Goal: Task Accomplishment & Management: Use online tool/utility

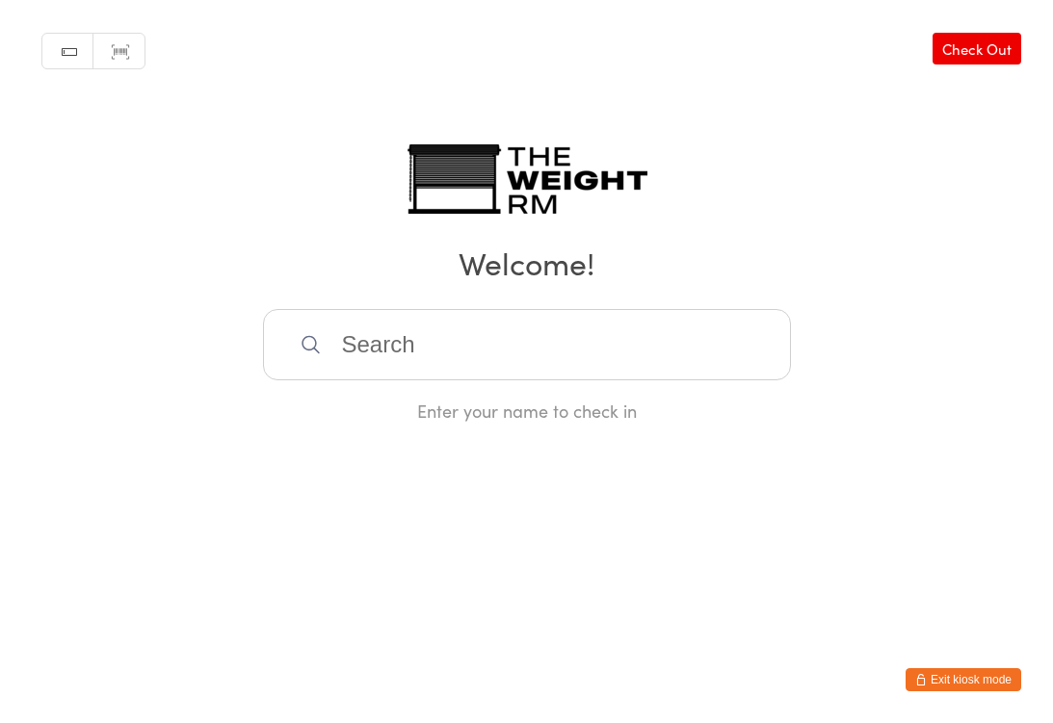
click at [401, 366] on input "search" at bounding box center [527, 344] width 528 height 71
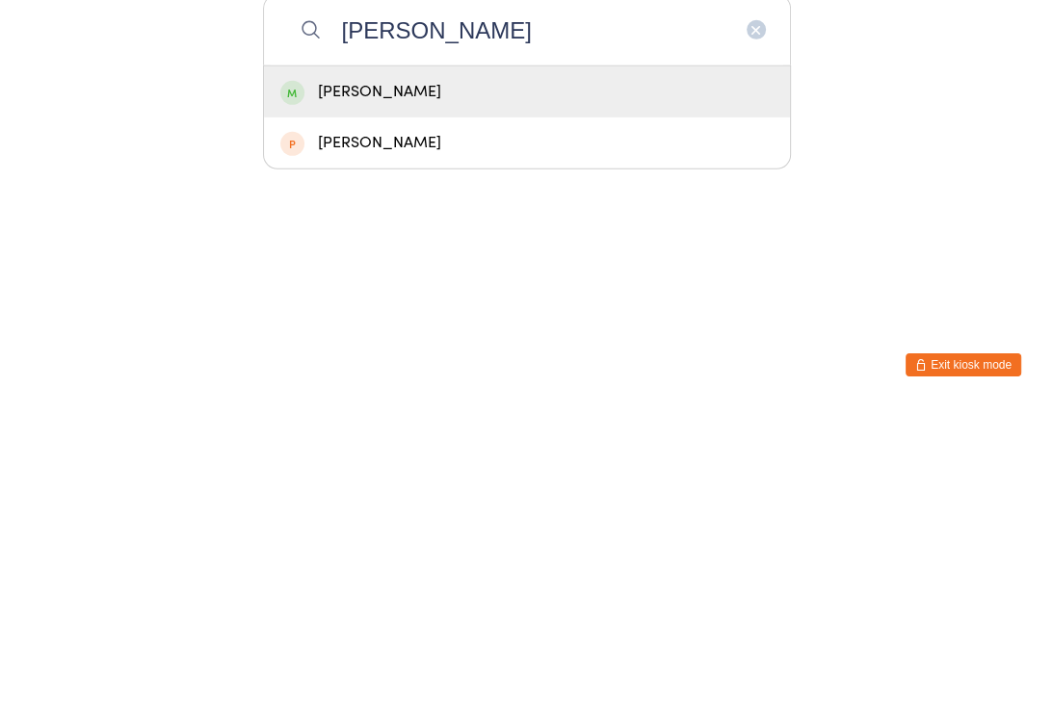
type input "[PERSON_NAME]"
click at [469, 394] on div "[PERSON_NAME]" at bounding box center [526, 407] width 493 height 26
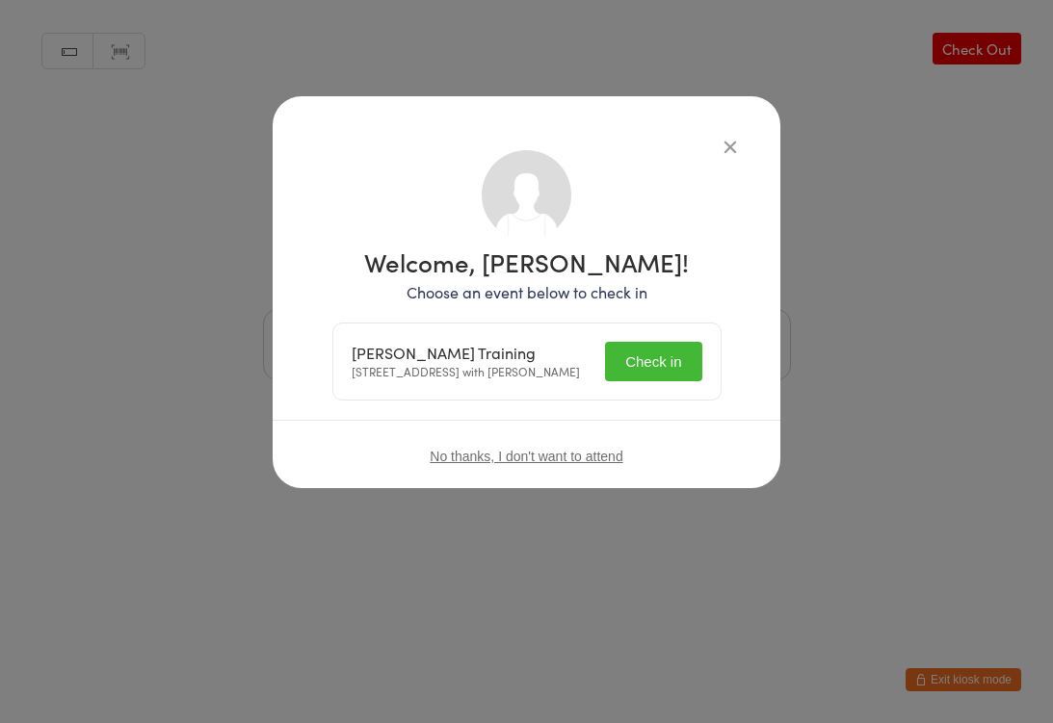
click at [653, 365] on button "Check in" at bounding box center [653, 361] width 96 height 39
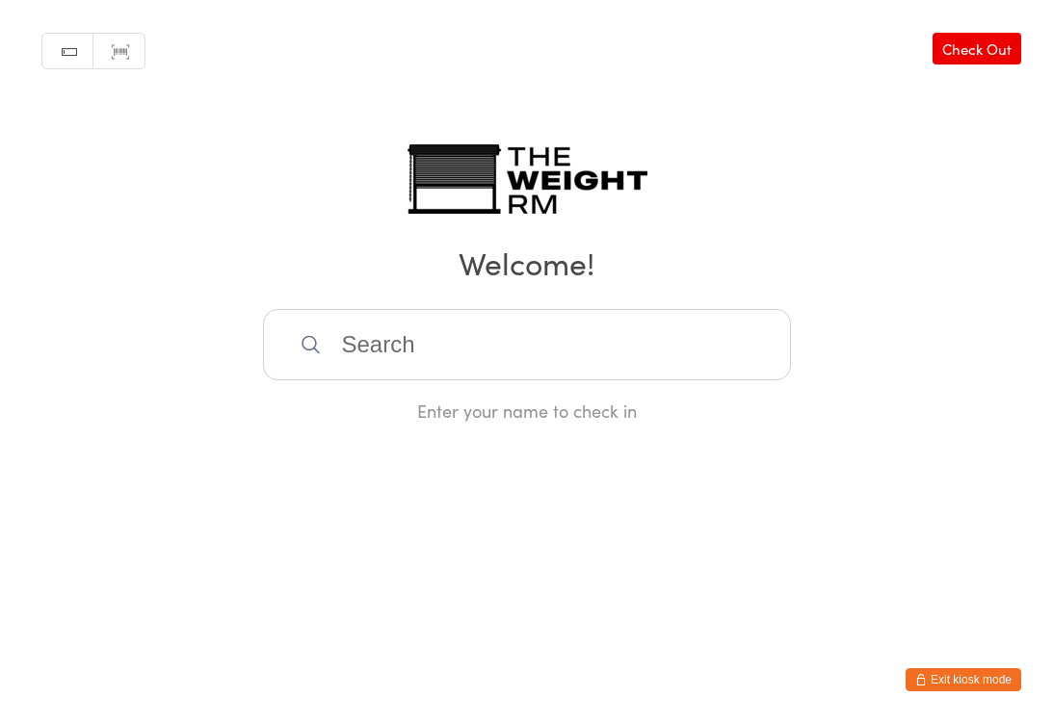
click at [657, 337] on input "search" at bounding box center [527, 344] width 528 height 71
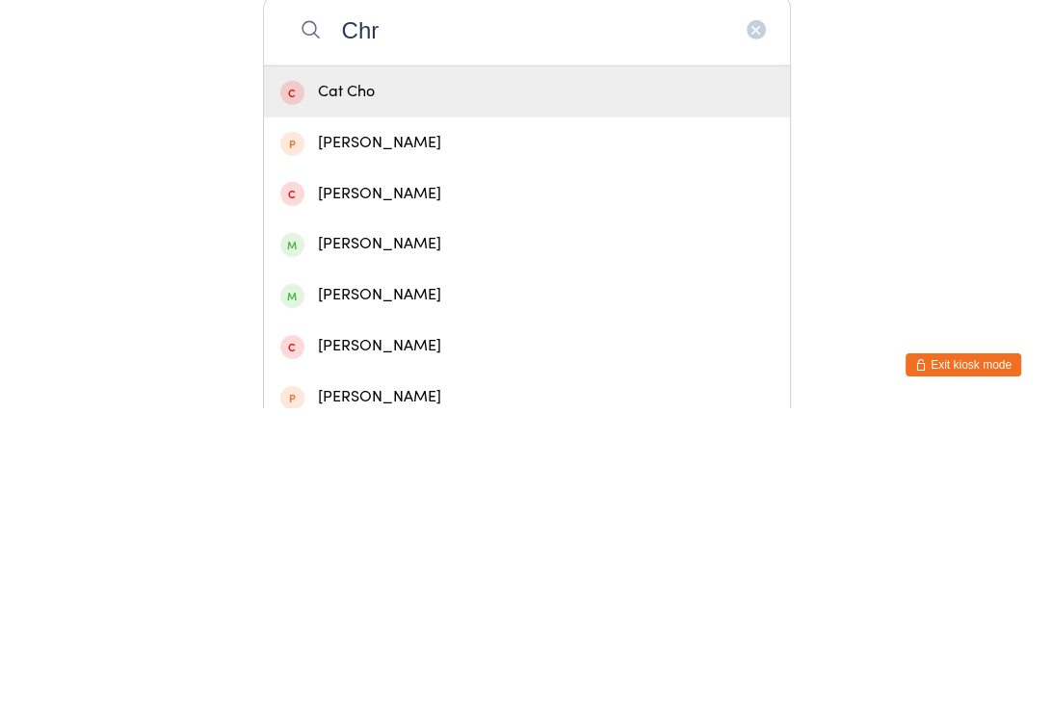
type input "Chr"
click at [439, 597] on div "[PERSON_NAME]" at bounding box center [526, 610] width 493 height 26
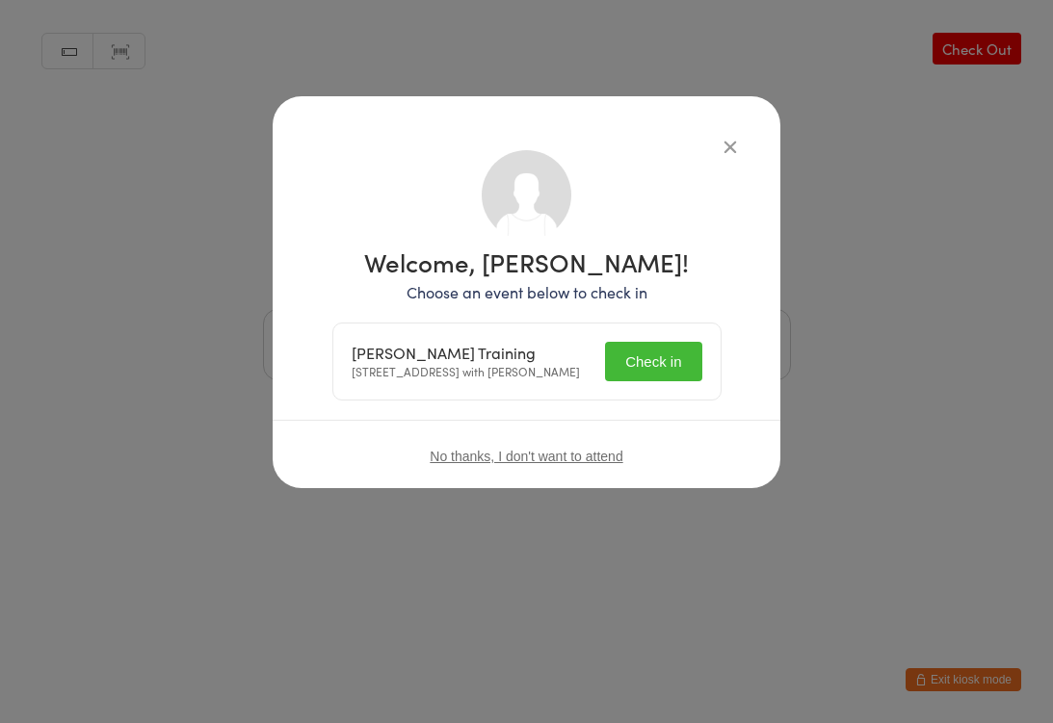
click at [658, 369] on button "Check in" at bounding box center [653, 361] width 96 height 39
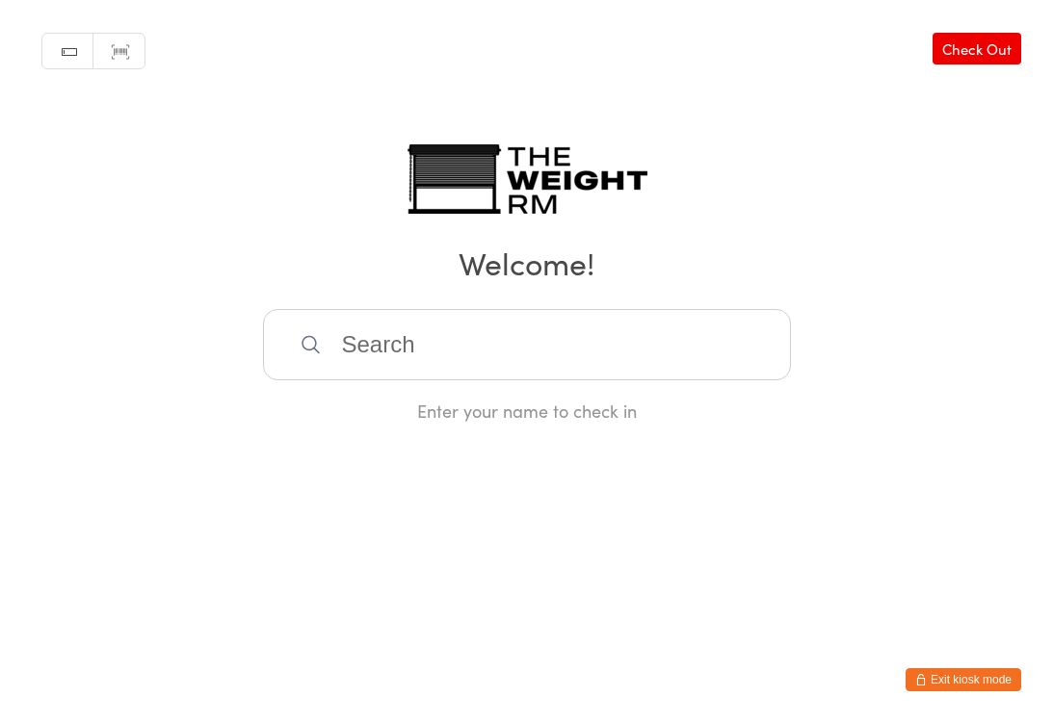
click at [948, 684] on button "Exit kiosk mode" at bounding box center [963, 679] width 116 height 23
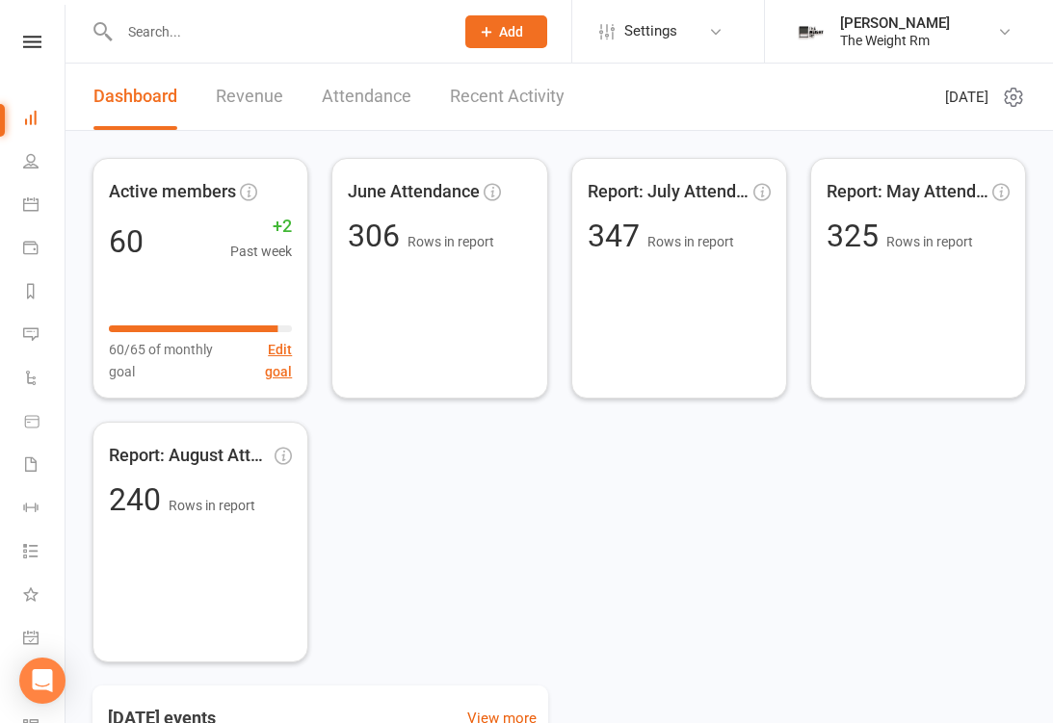
click at [36, 206] on icon at bounding box center [30, 203] width 15 height 15
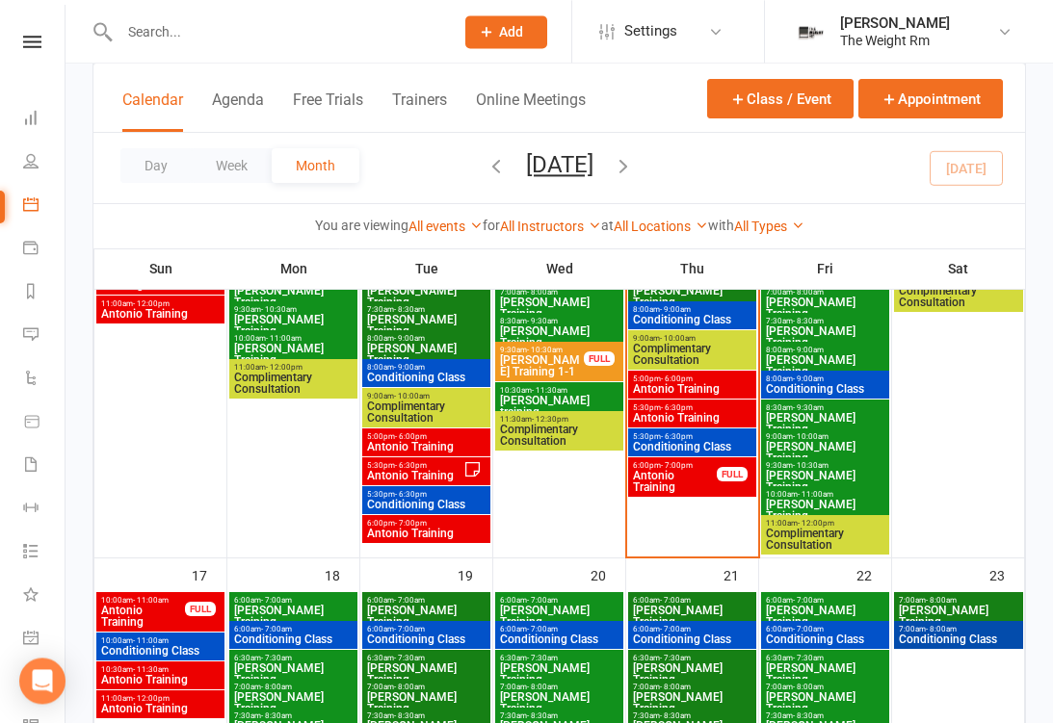
scroll to position [1023, 0]
click at [692, 481] on span "Antonio Training" at bounding box center [675, 481] width 86 height 23
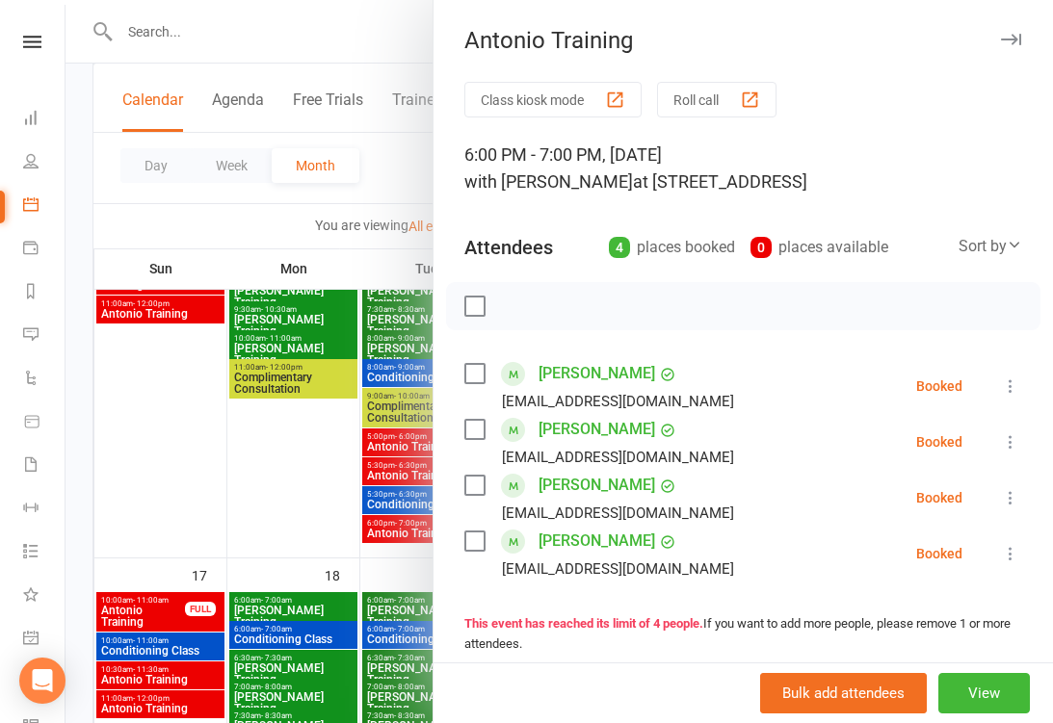
click at [1012, 504] on icon at bounding box center [1010, 497] width 19 height 19
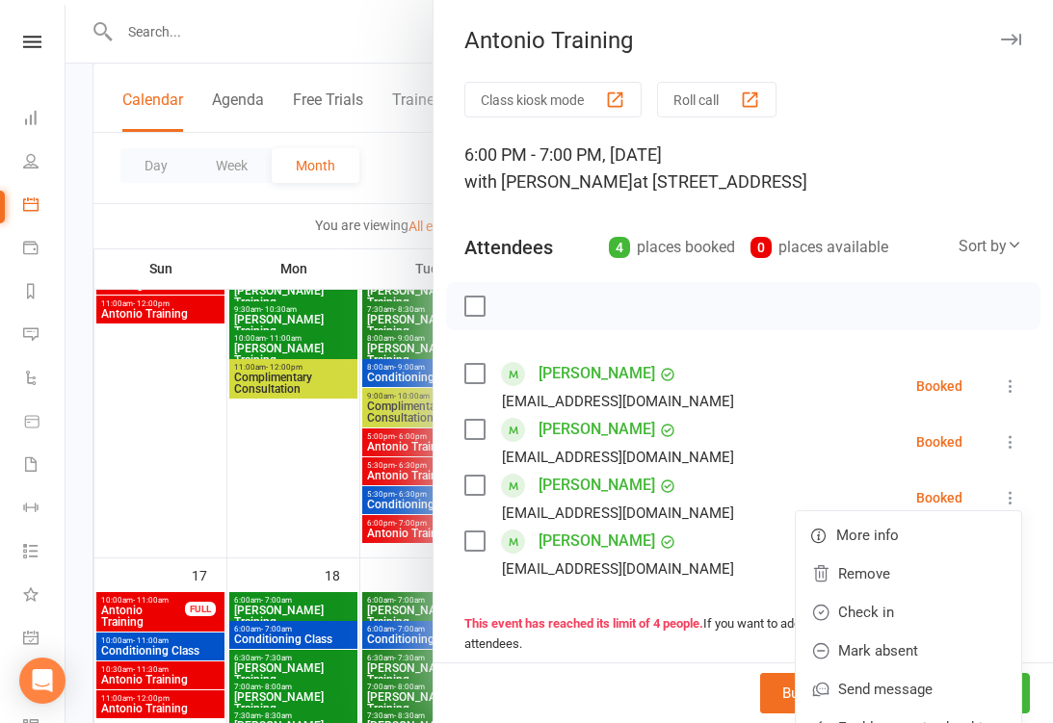
click at [882, 578] on link "Remove" at bounding box center [908, 574] width 225 height 39
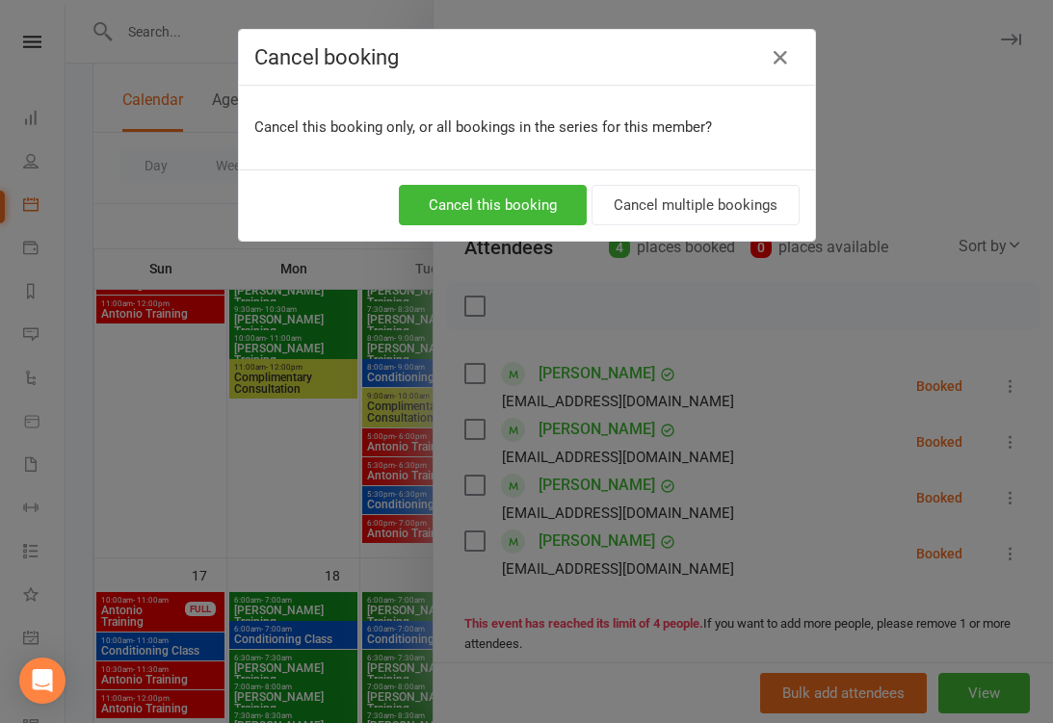
click at [530, 199] on button "Cancel this booking" at bounding box center [493, 205] width 188 height 40
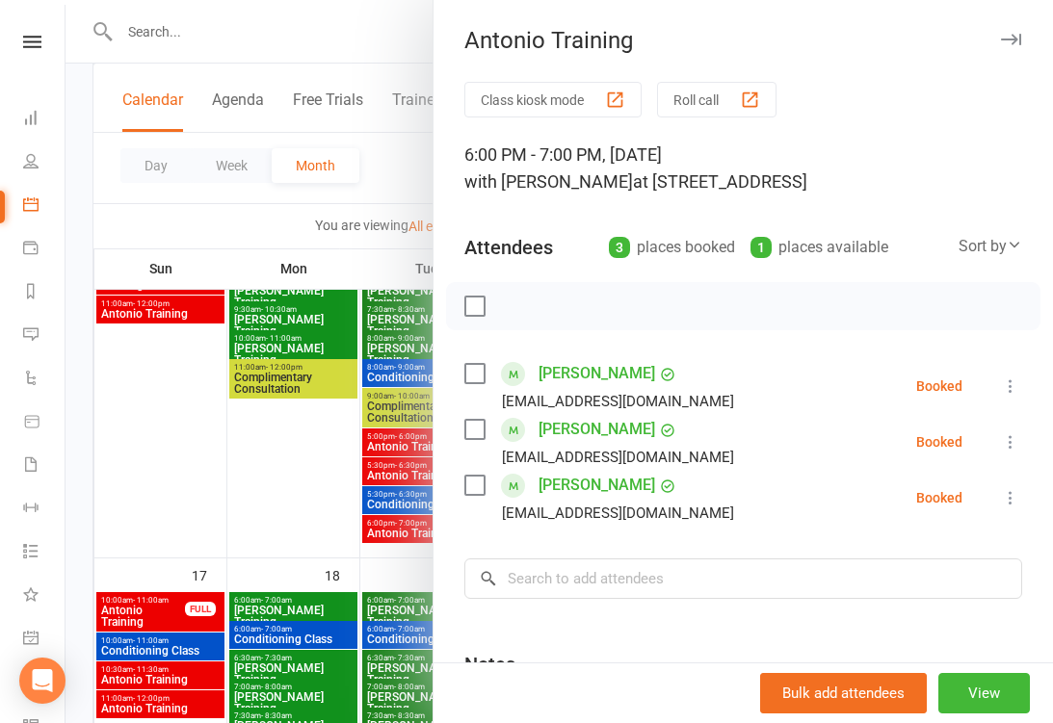
click at [395, 499] on div at bounding box center [558, 361] width 987 height 723
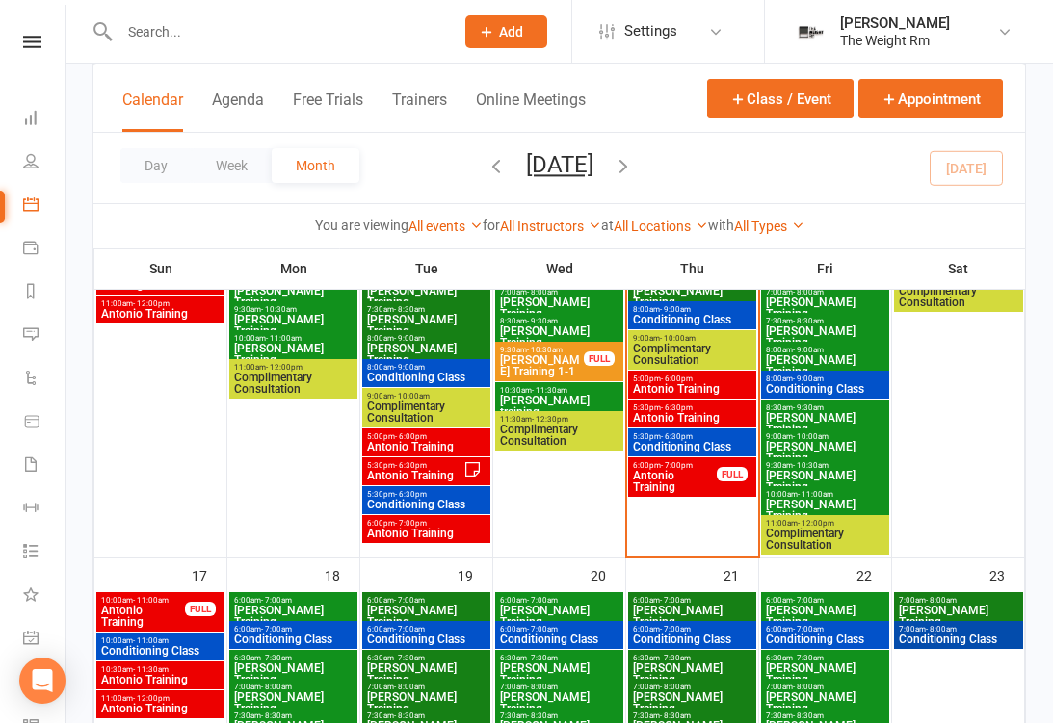
click at [704, 383] on span "Antonio Training" at bounding box center [692, 389] width 120 height 12
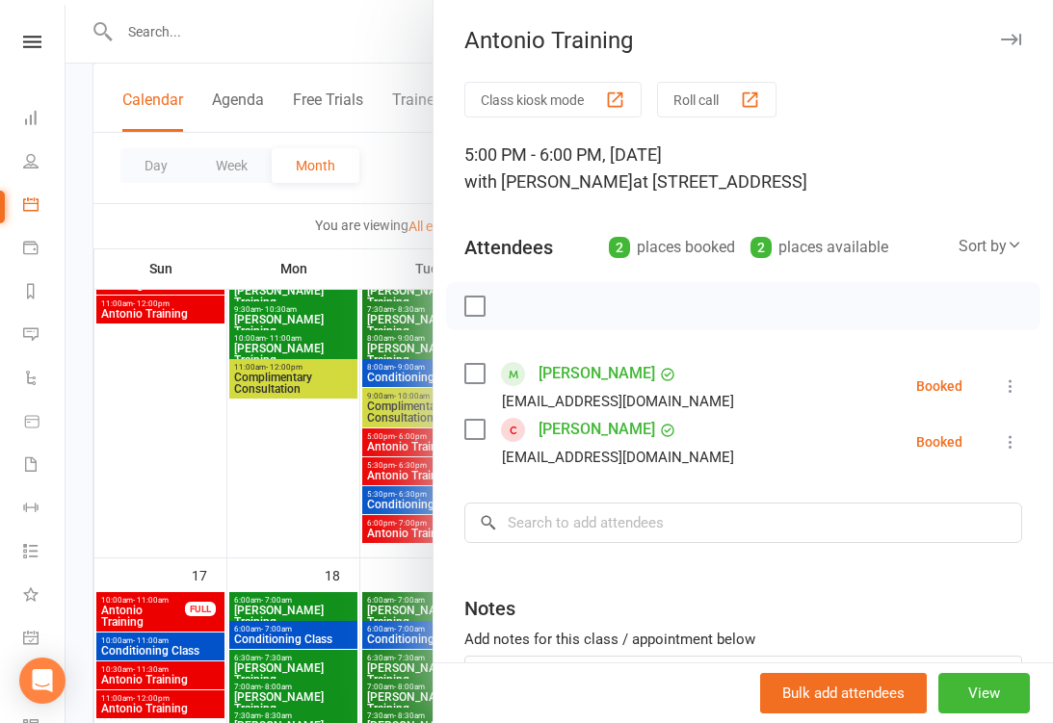
click at [376, 461] on div at bounding box center [558, 361] width 987 height 723
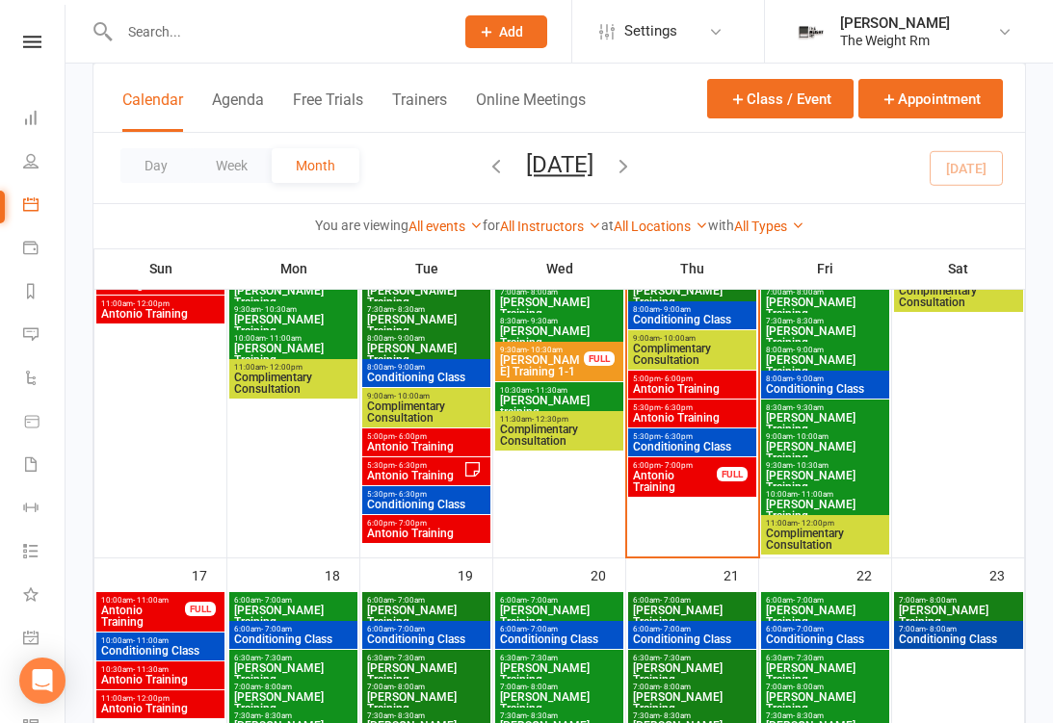
click at [698, 412] on span "Antonio Training" at bounding box center [692, 418] width 120 height 12
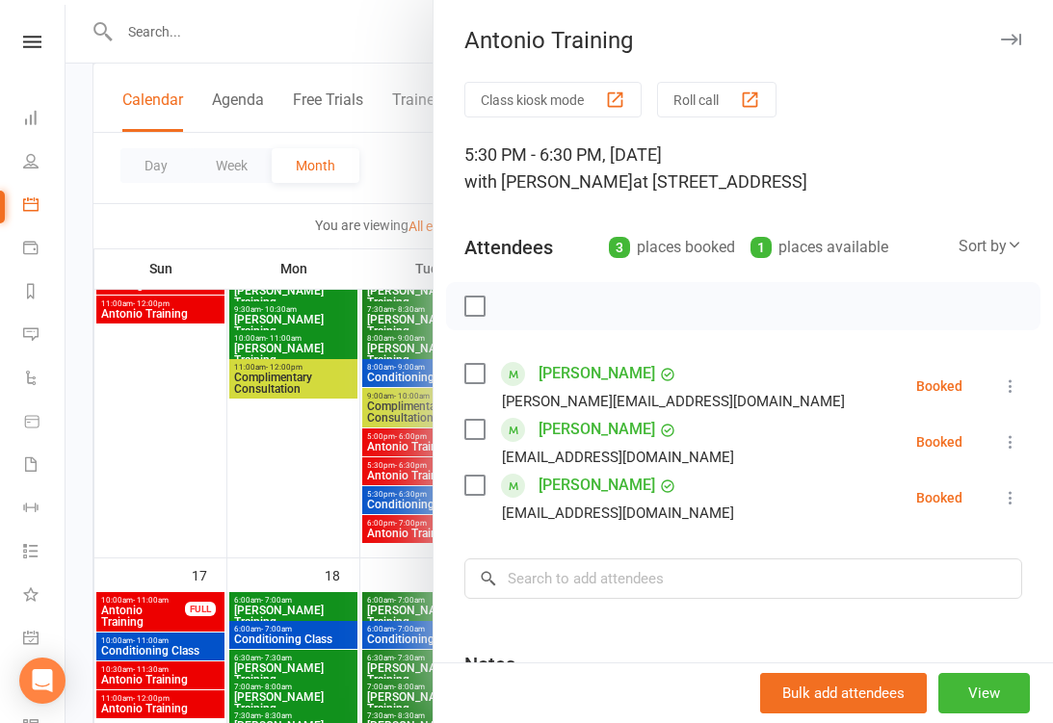
click at [386, 472] on div at bounding box center [558, 361] width 987 height 723
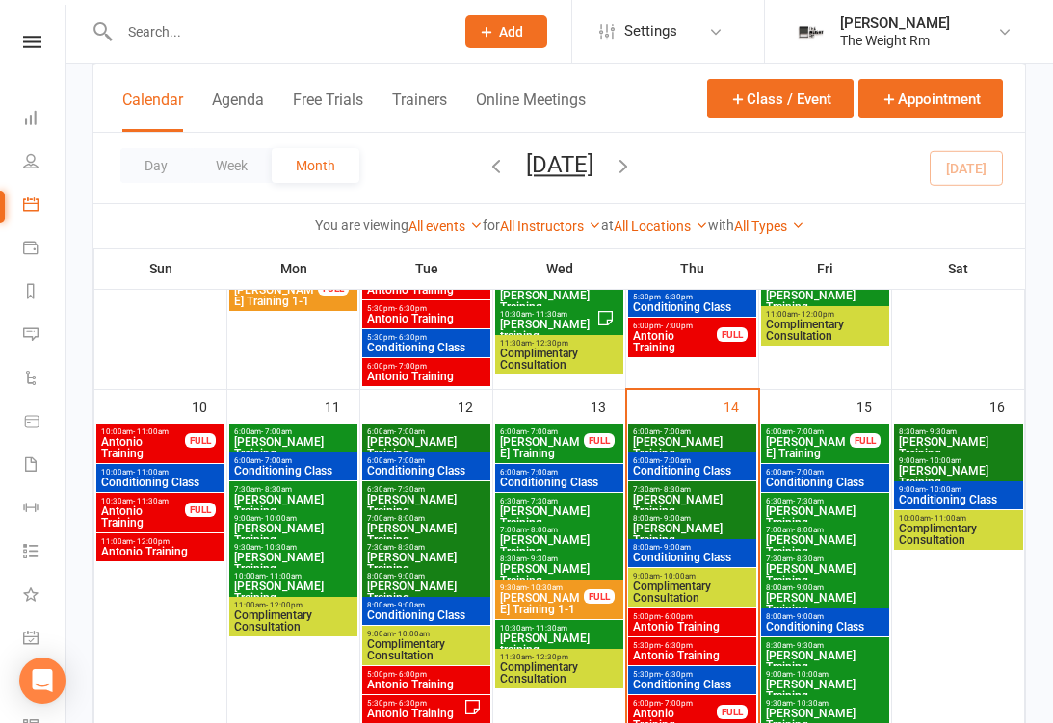
scroll to position [683, 0]
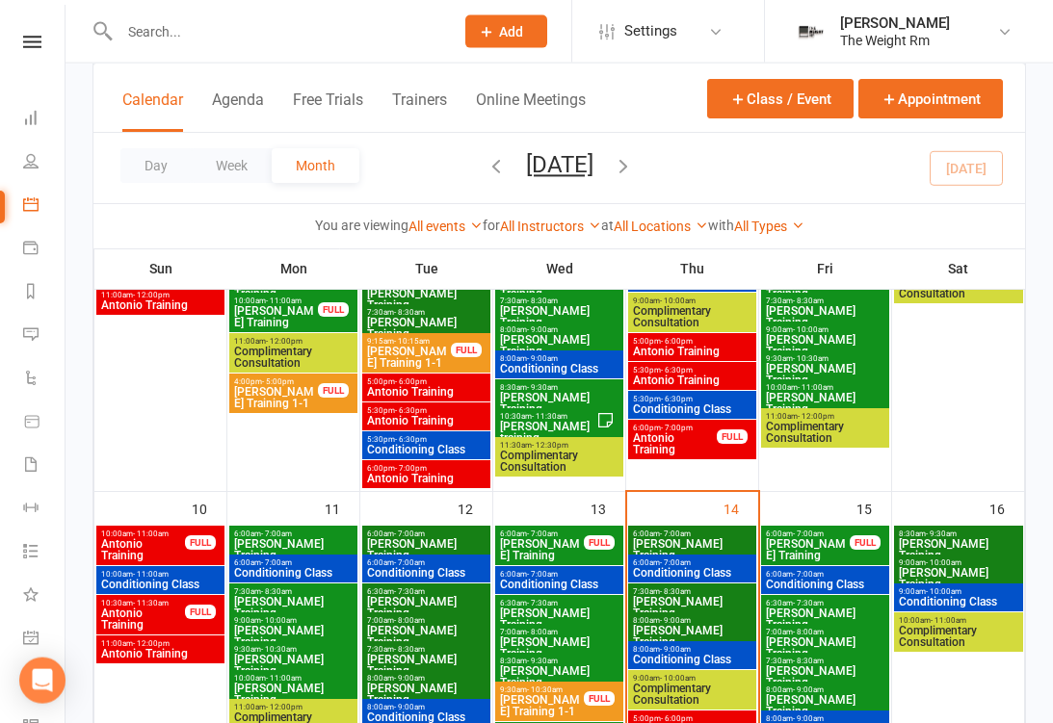
click at [695, 538] on span "[PERSON_NAME] Training" at bounding box center [692, 549] width 120 height 23
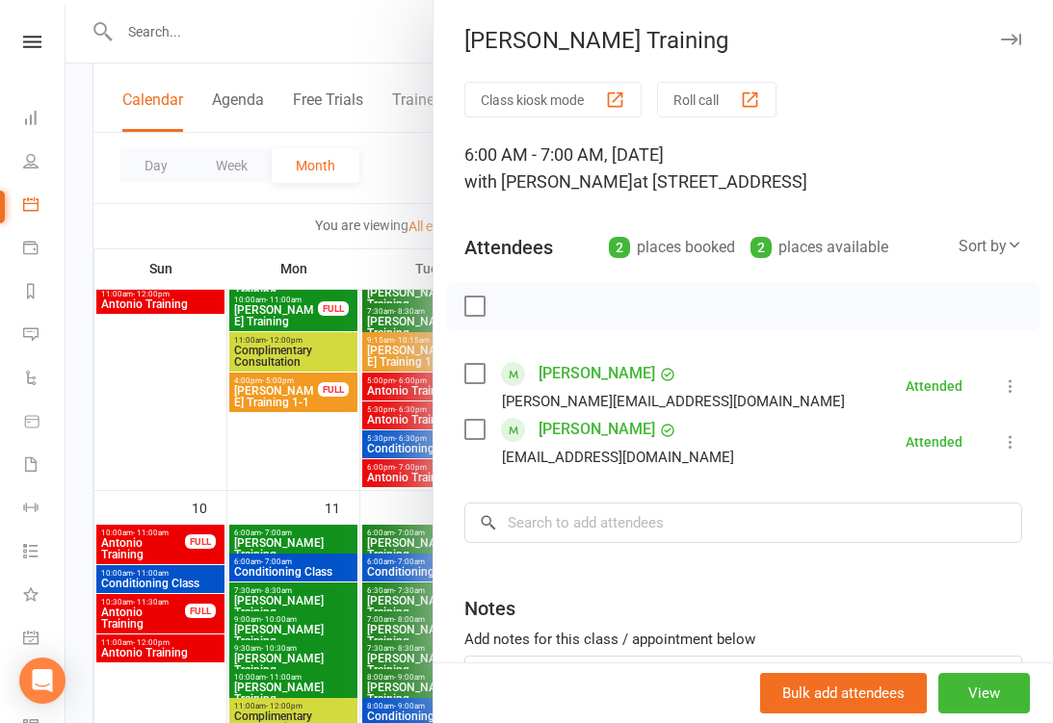
click at [378, 568] on div at bounding box center [558, 361] width 987 height 723
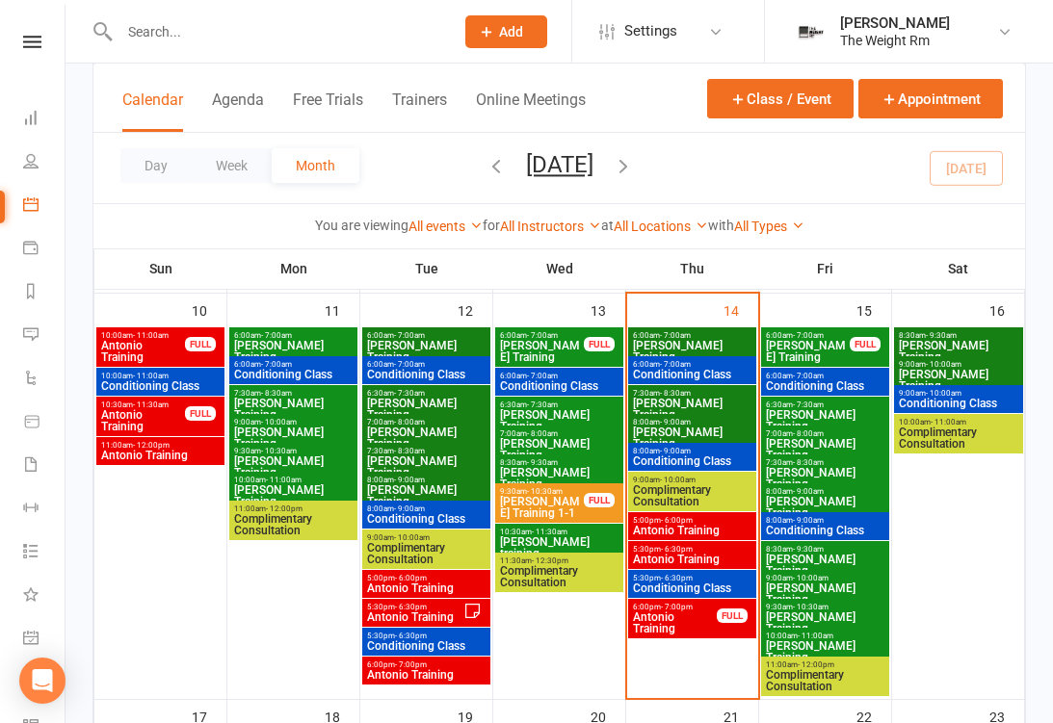
scroll to position [886, 0]
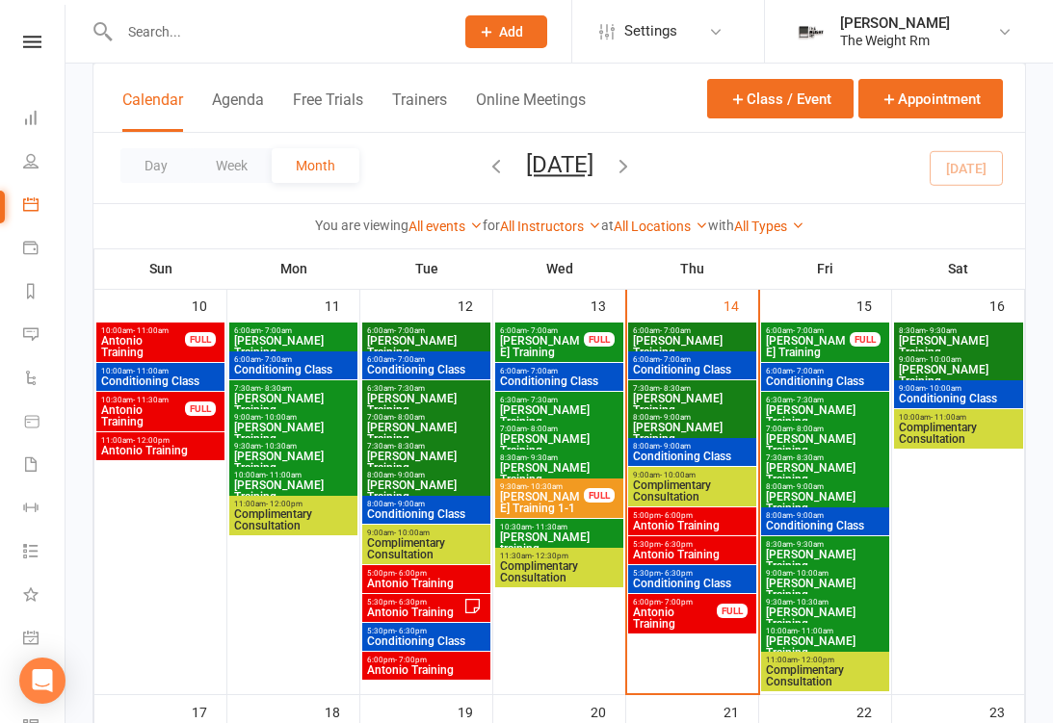
click at [740, 373] on span "Conditioning Class" at bounding box center [692, 370] width 120 height 12
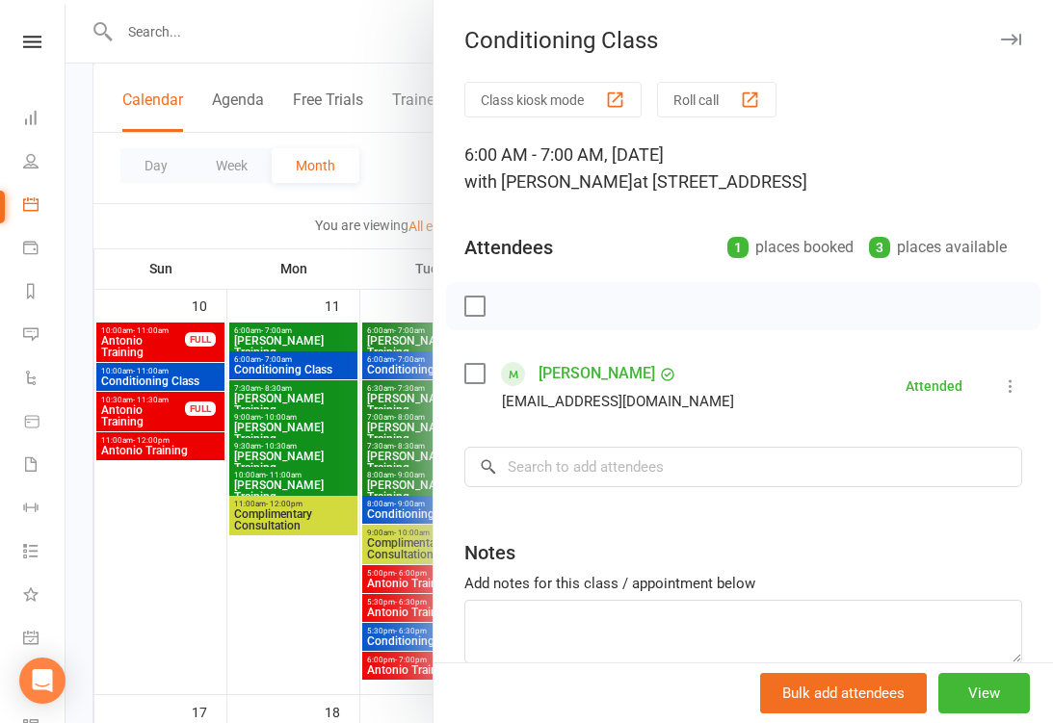
click at [390, 493] on div at bounding box center [558, 361] width 987 height 723
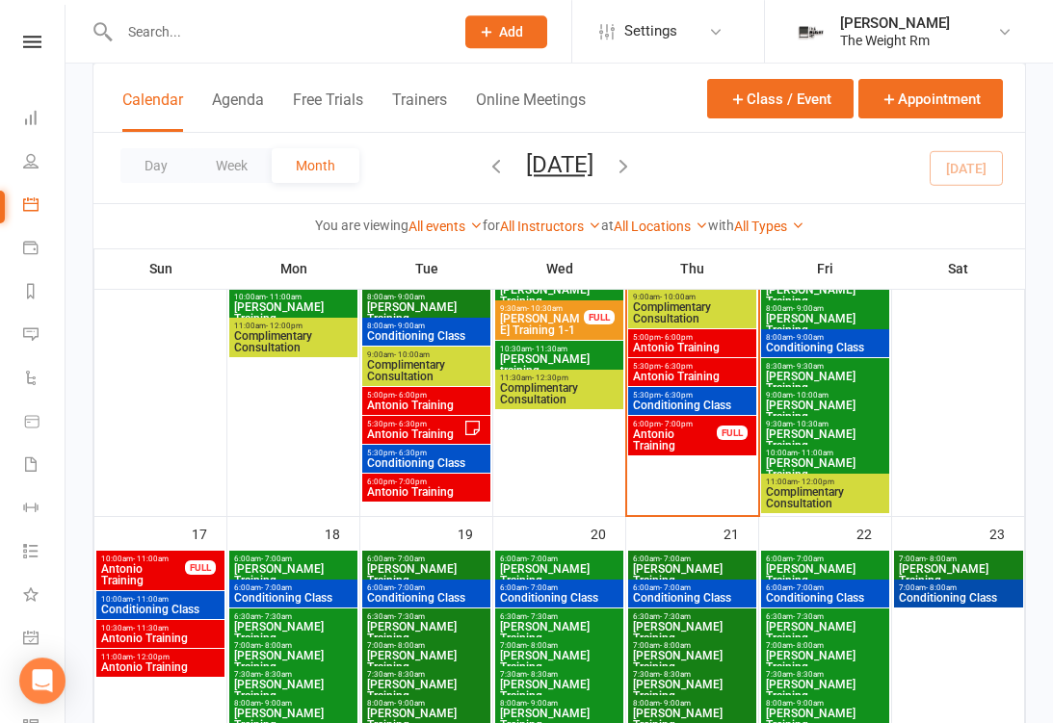
scroll to position [1064, 0]
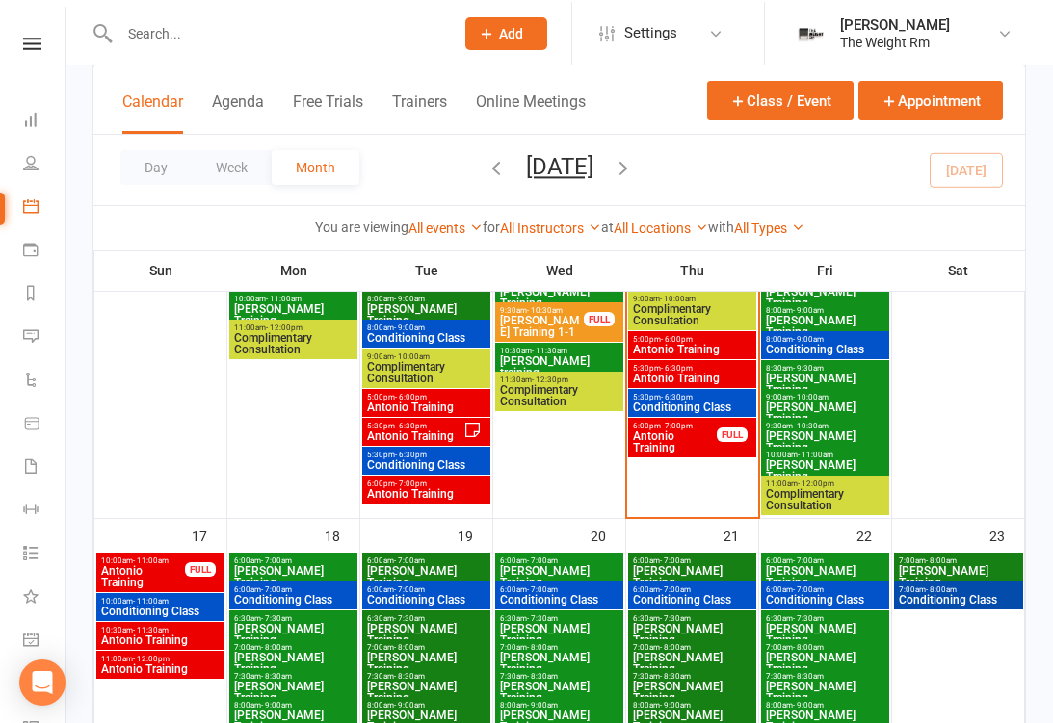
click at [160, 672] on span "Antonio Training" at bounding box center [160, 668] width 120 height 12
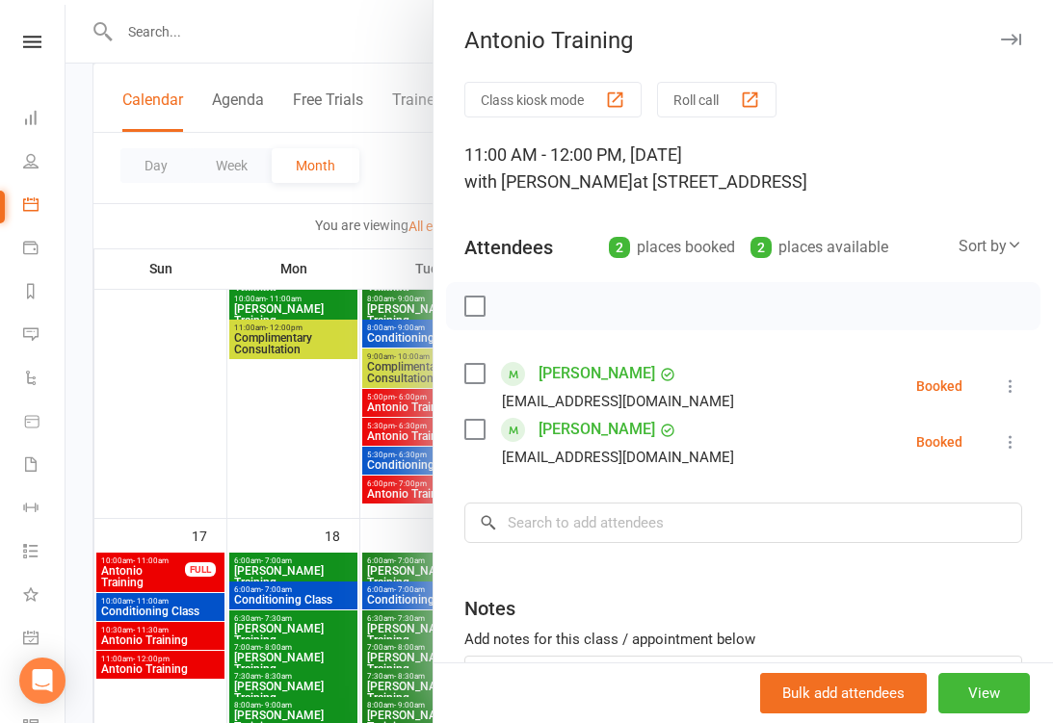
click at [173, 644] on div at bounding box center [558, 361] width 987 height 723
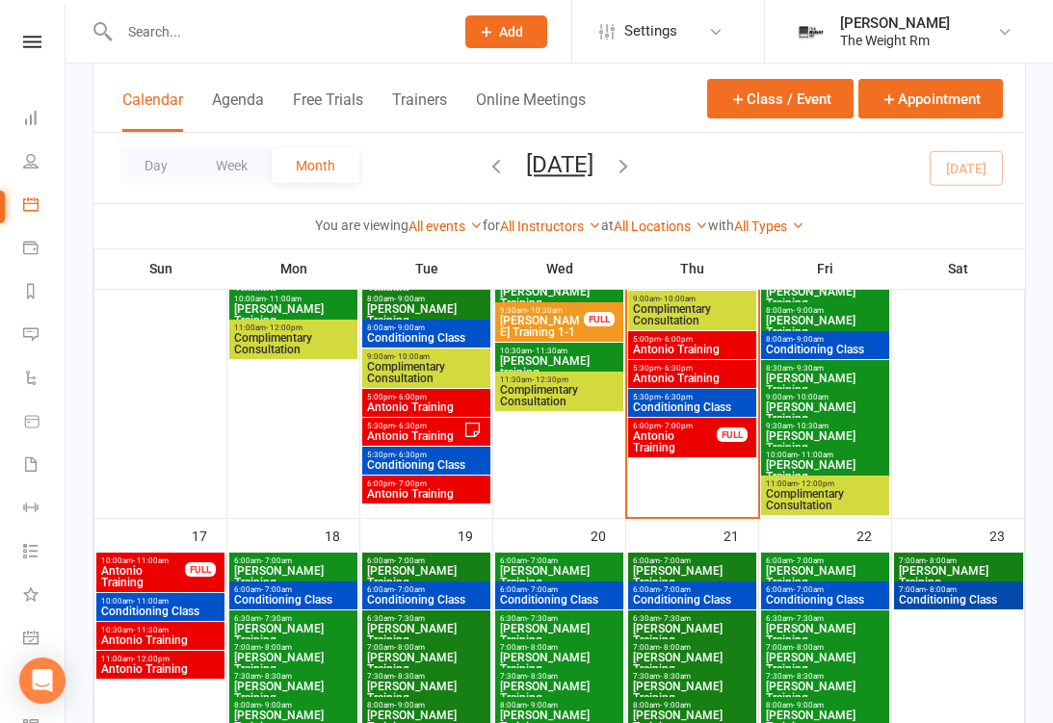
click at [171, 635] on span "Antonio Training" at bounding box center [160, 641] width 120 height 12
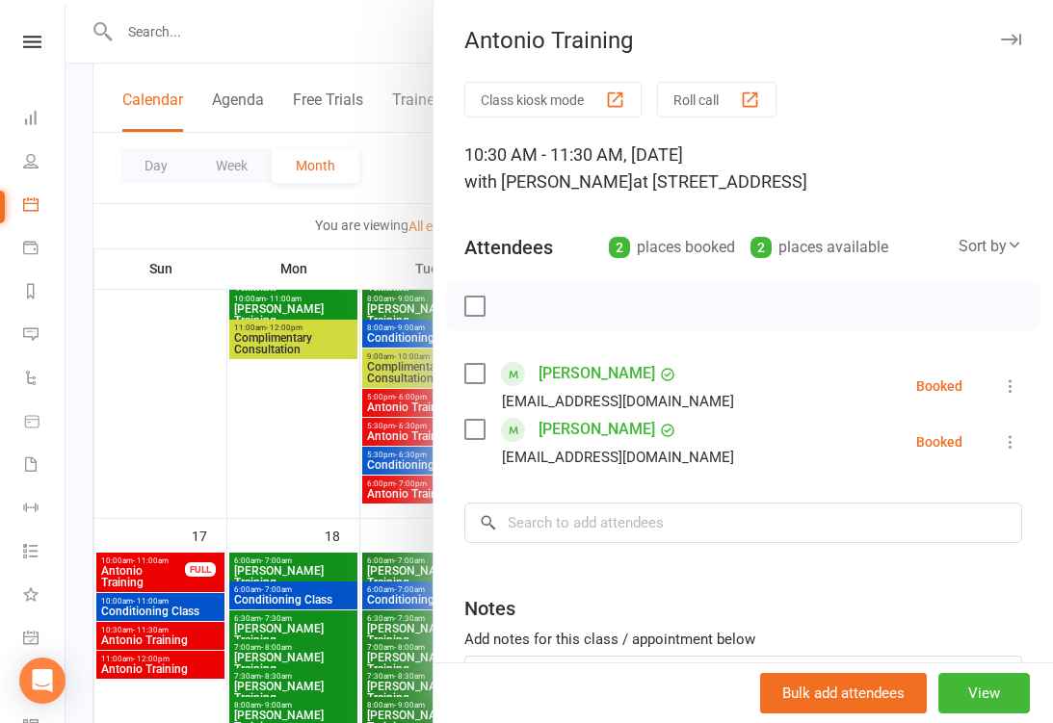
click at [170, 642] on div at bounding box center [558, 361] width 987 height 723
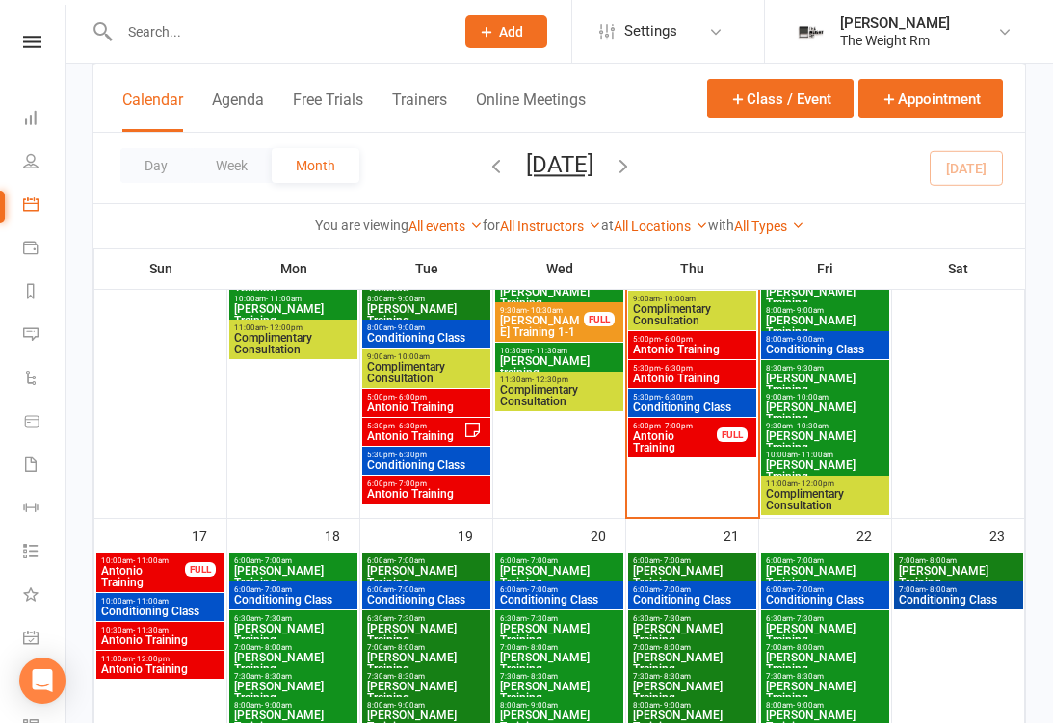
click at [180, 611] on span "Conditioning Class" at bounding box center [160, 612] width 120 height 12
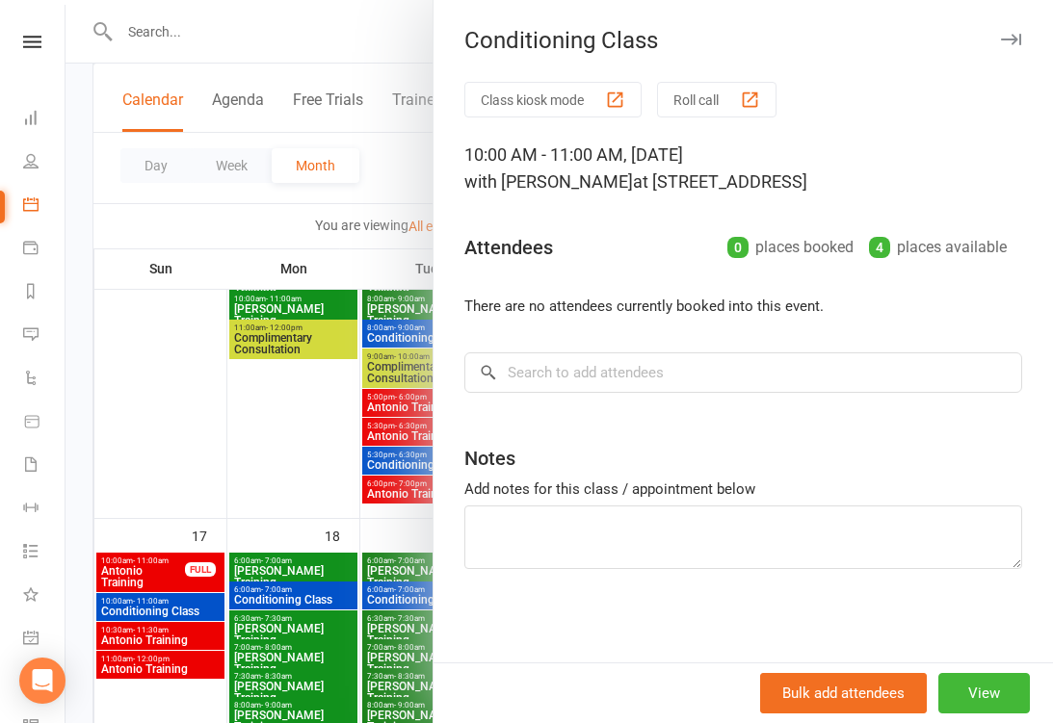
click at [170, 622] on div at bounding box center [558, 361] width 987 height 723
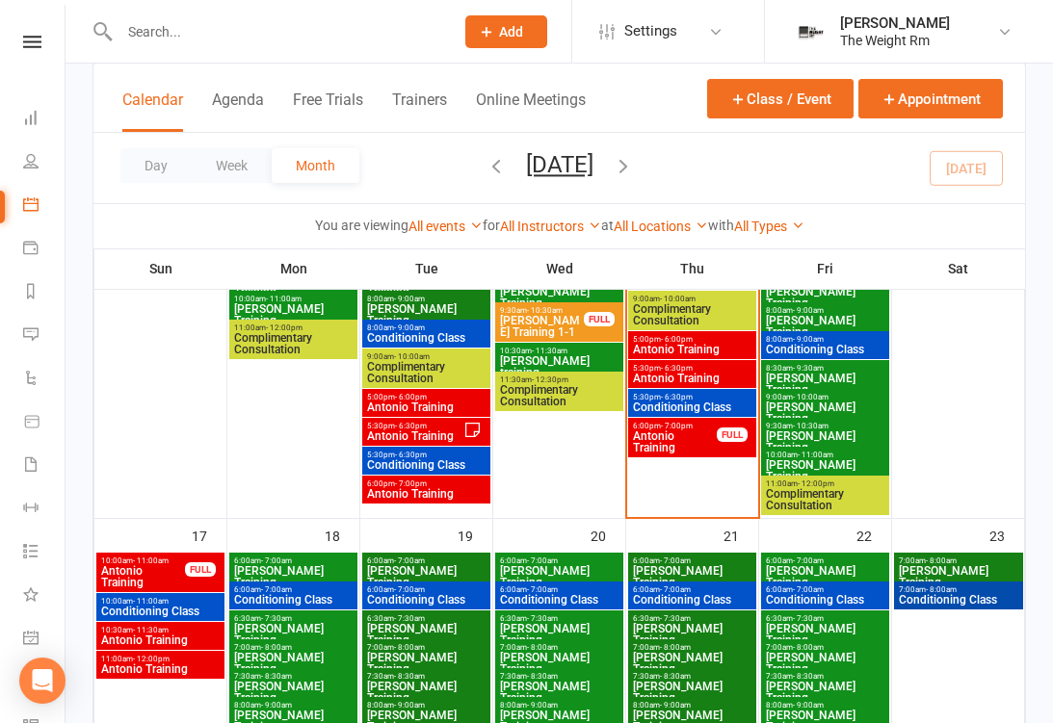
click at [34, 644] on icon at bounding box center [30, 637] width 15 height 15
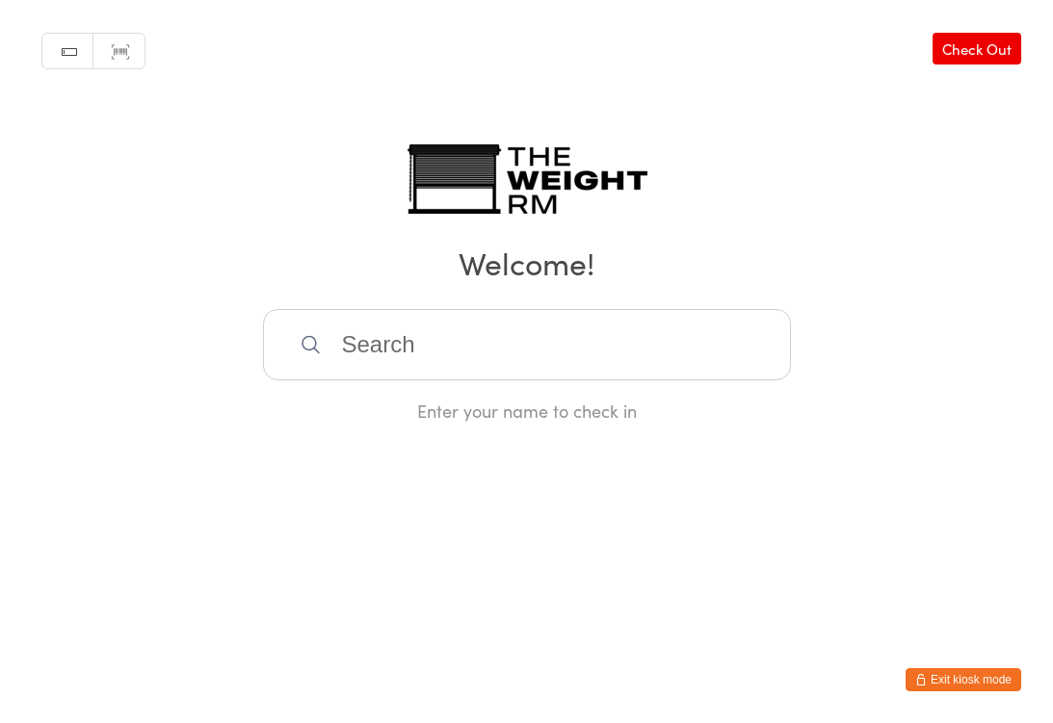
click at [425, 367] on input "search" at bounding box center [527, 344] width 528 height 71
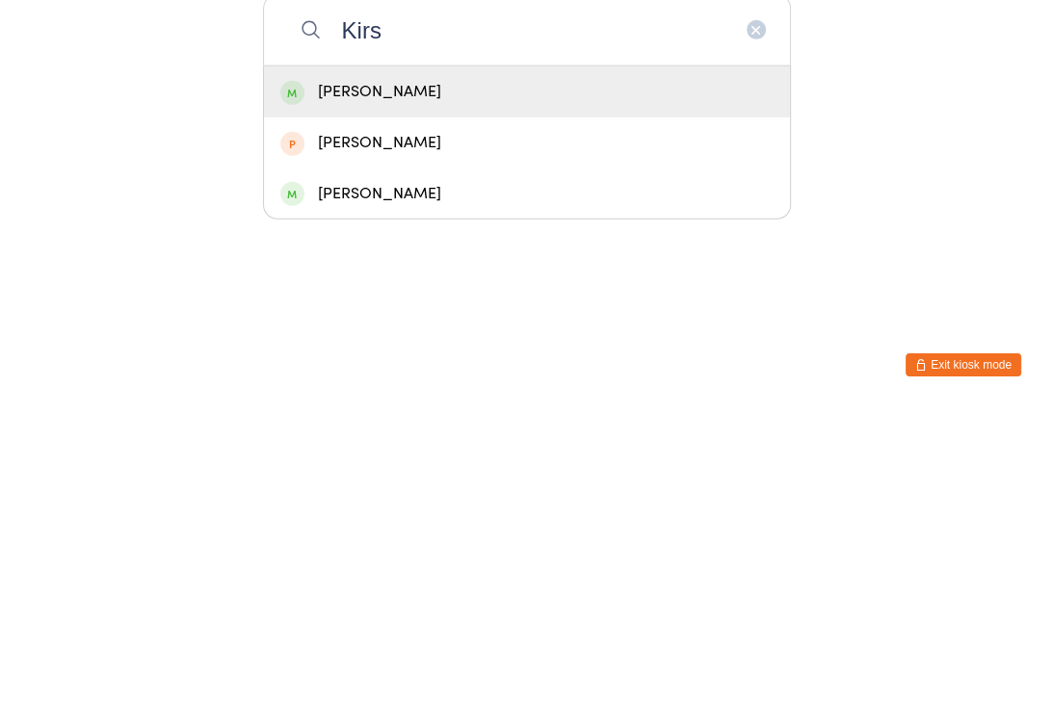
type input "Kirs"
click at [467, 394] on div "Kirstin Wineke" at bounding box center [526, 407] width 493 height 26
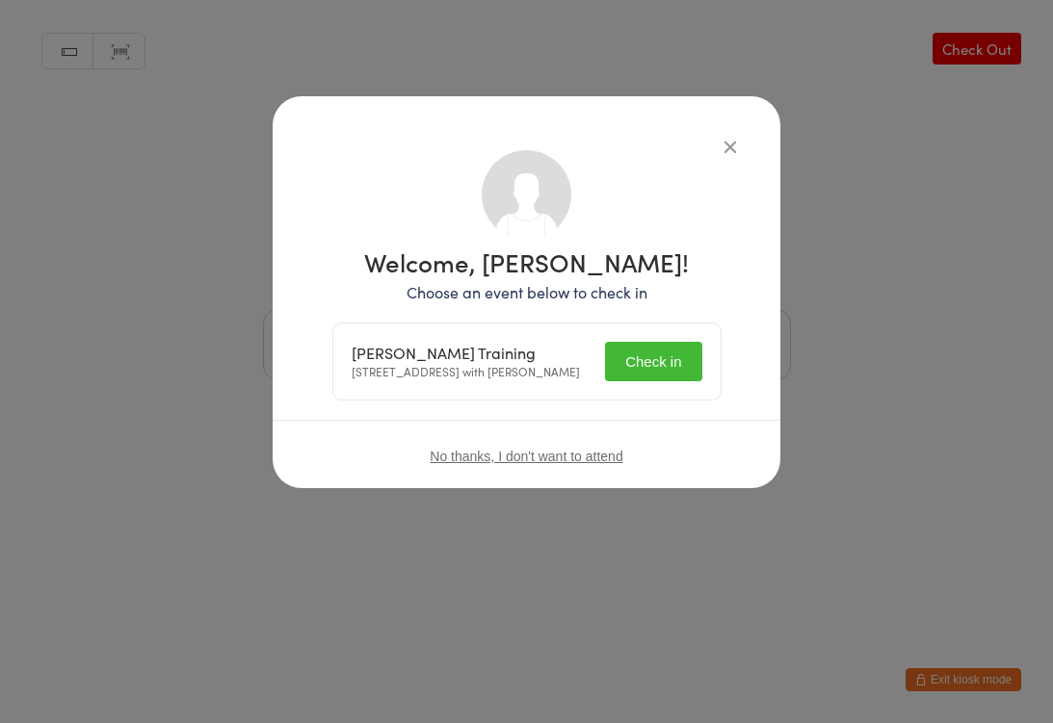
click at [653, 361] on button "Check in" at bounding box center [653, 361] width 96 height 39
